Goal: Task Accomplishment & Management: Use online tool/utility

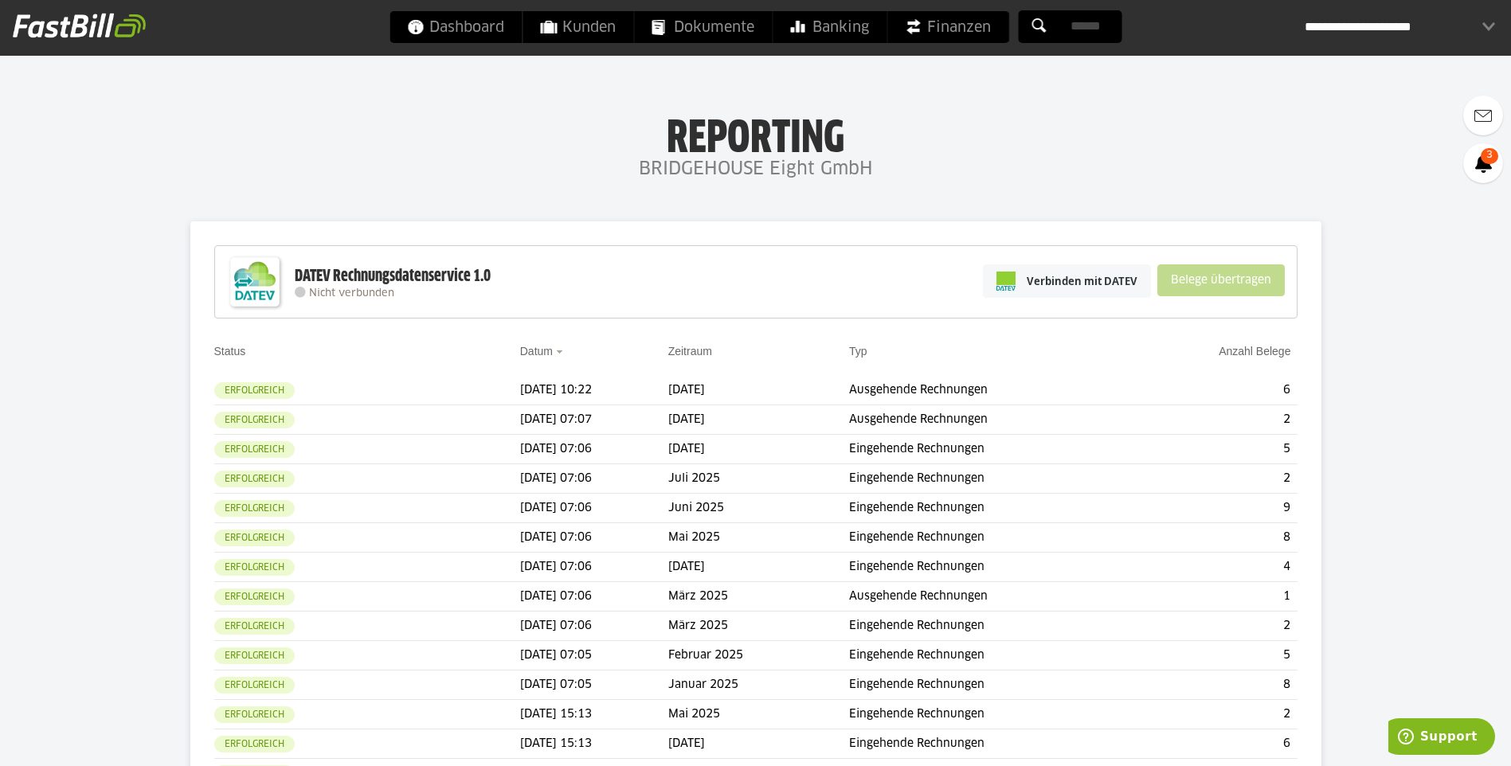
click at [1140, 303] on div "Verbinden mit DATEV Belege übertragen" at bounding box center [1134, 281] width 318 height 62
click at [1128, 289] on link "Verbinden mit DATEV" at bounding box center [1067, 280] width 168 height 33
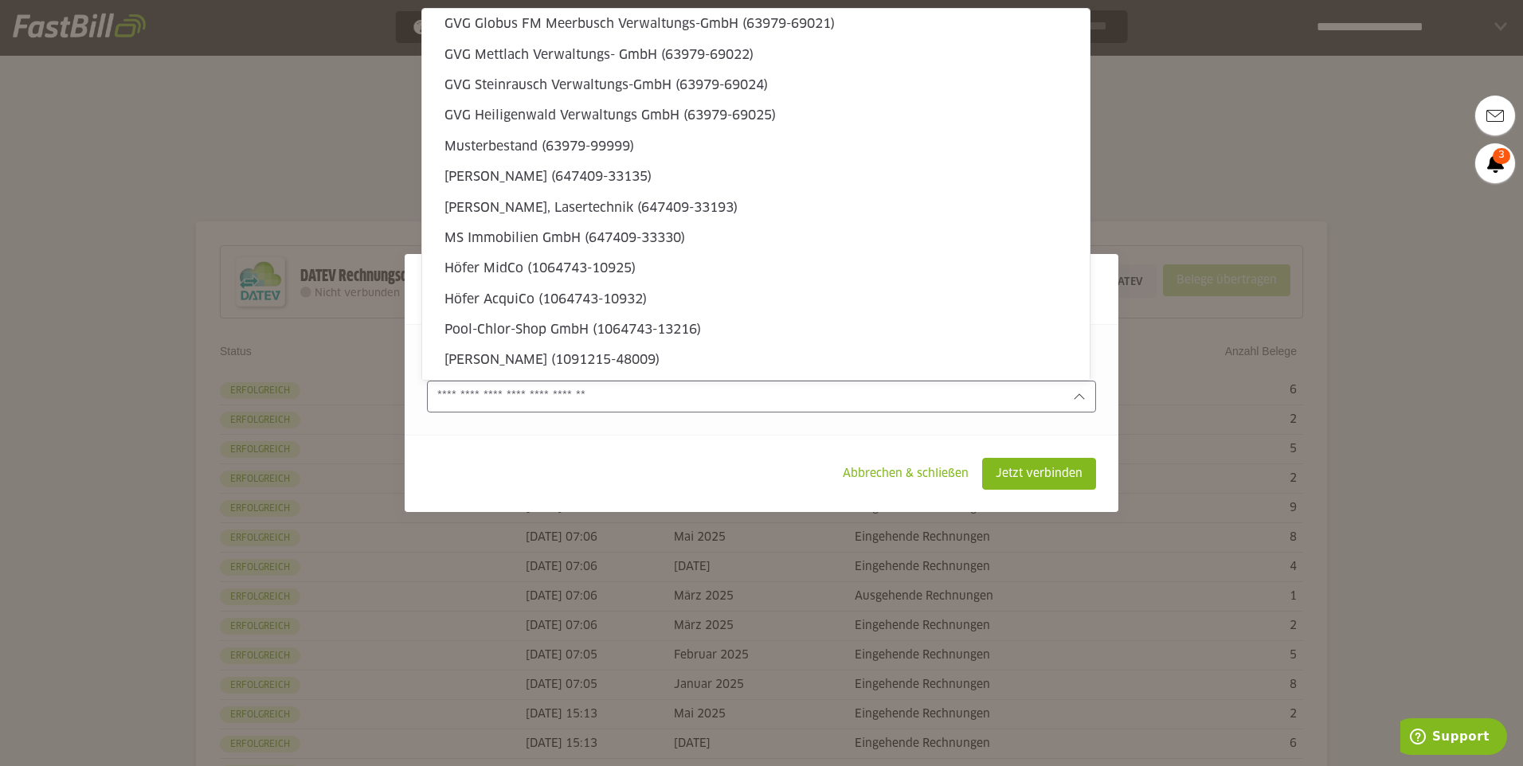
scroll to position [4839, 0]
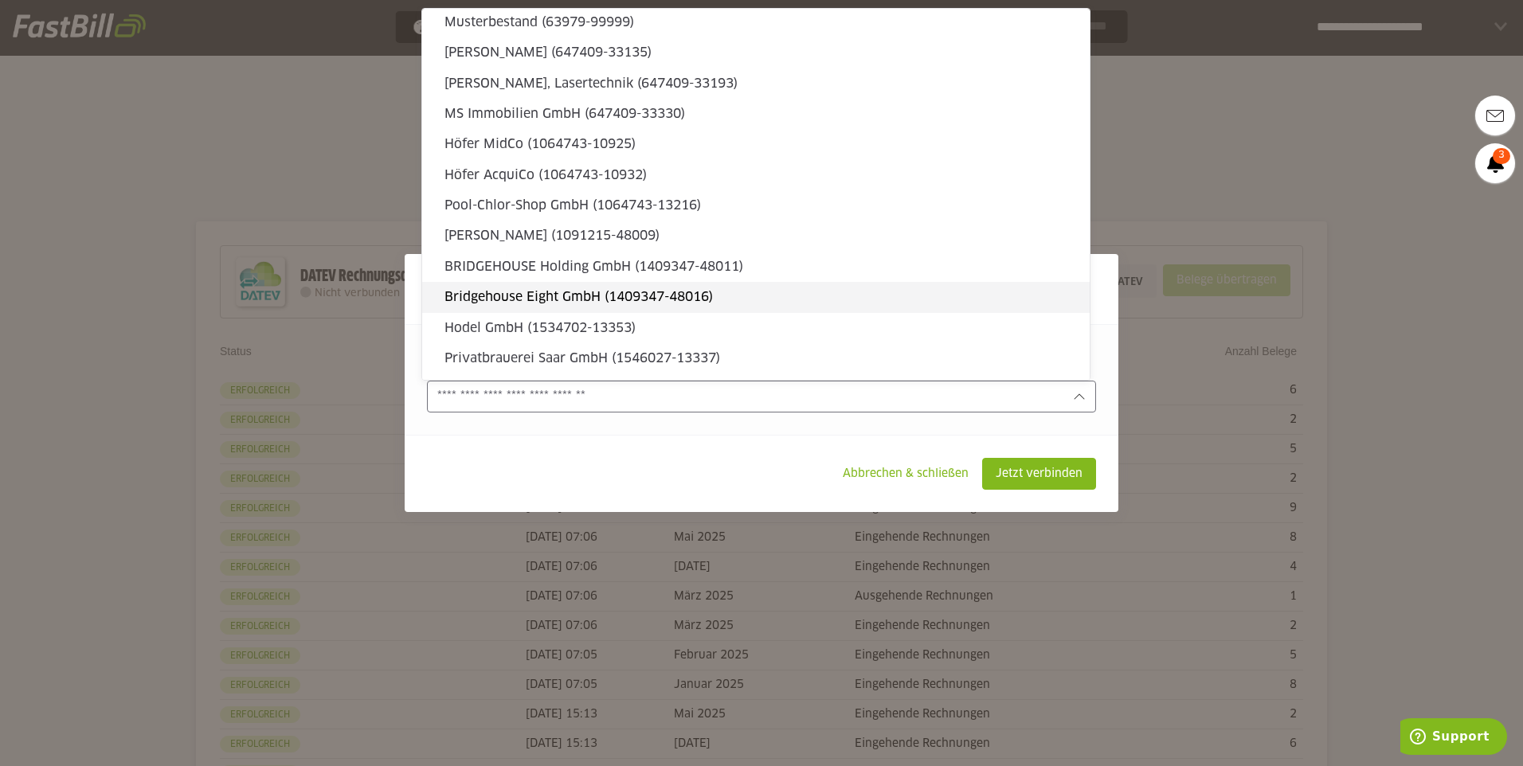
click at [855, 305] on slot "Bridgehouse Eight GmbH (1409347-48016)" at bounding box center [760, 297] width 632 height 18
type input "**********"
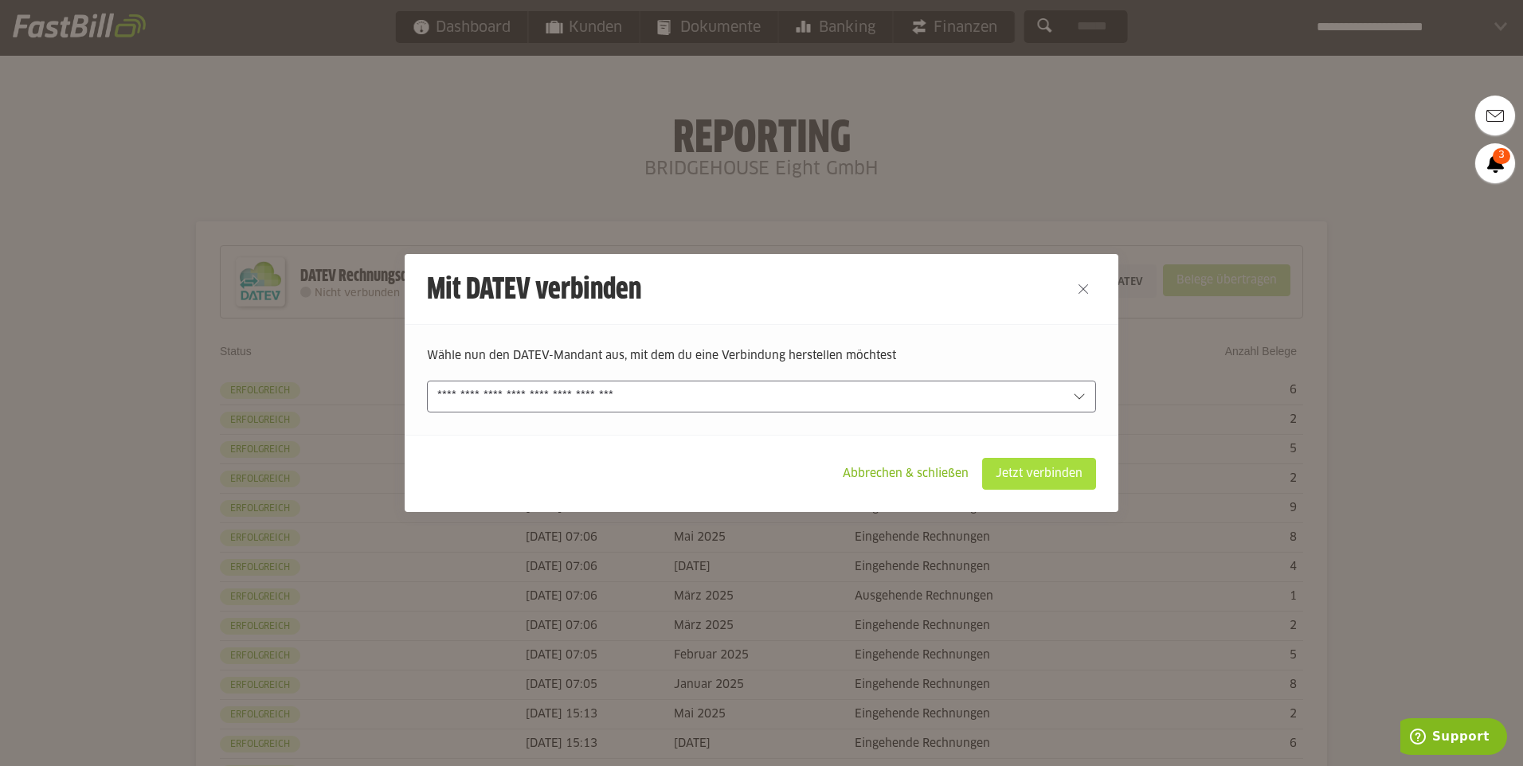
click at [1016, 475] on slot "Jetzt verbinden" at bounding box center [1039, 474] width 112 height 30
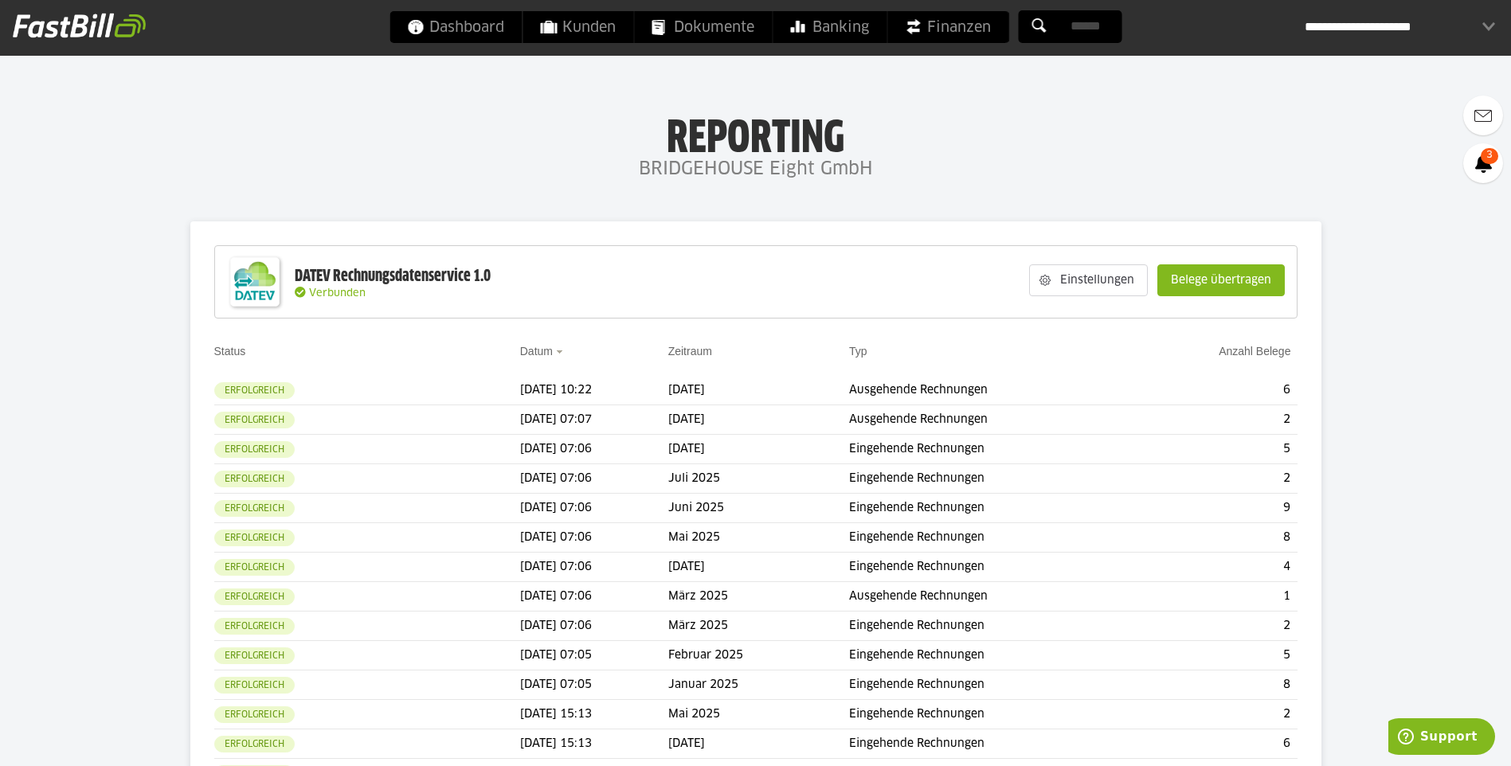
click at [1200, 280] on slot "Belege übertragen" at bounding box center [1221, 280] width 126 height 30
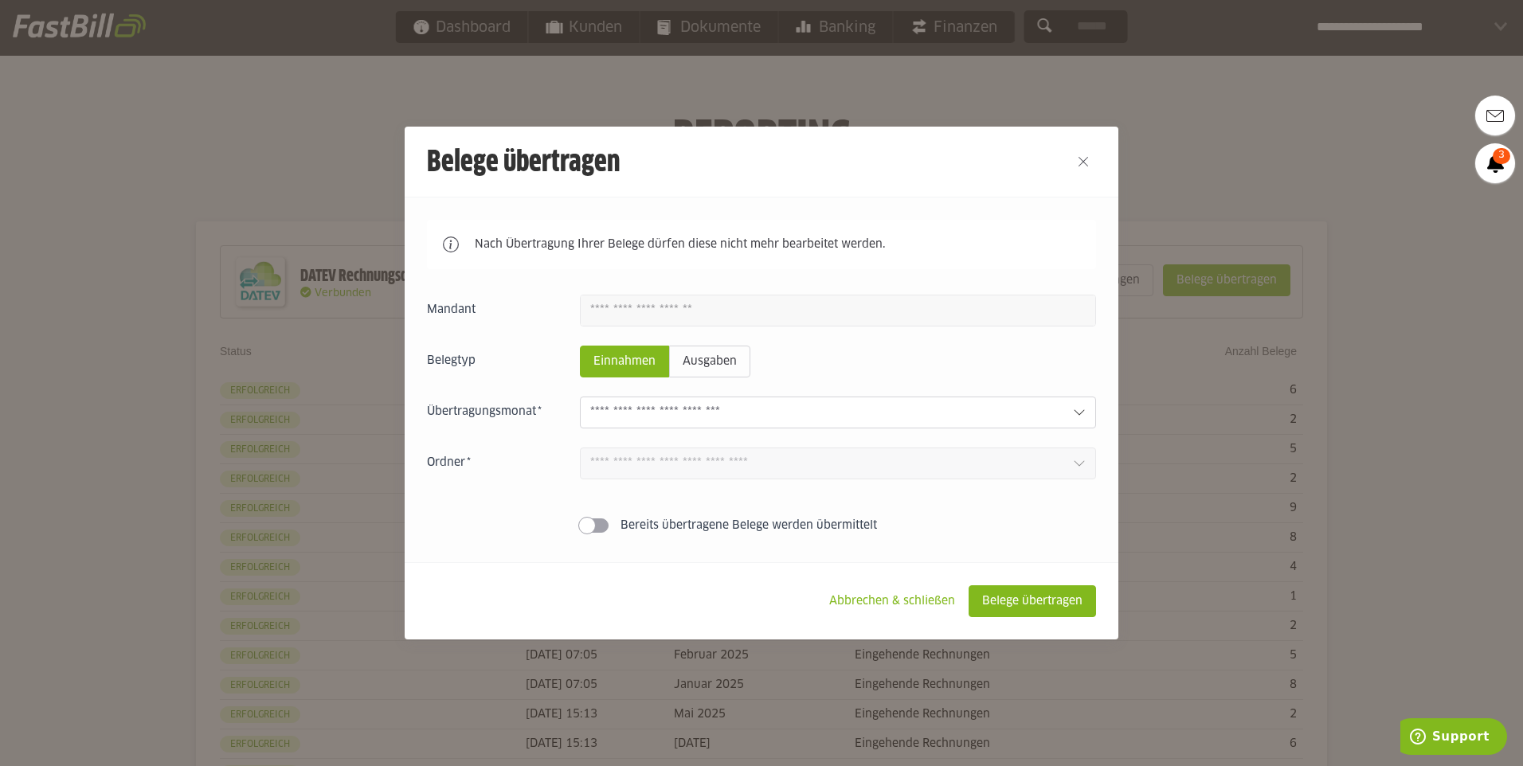
click at [941, 409] on input "text" at bounding box center [825, 413] width 470 height 18
